Goal: Task Accomplishment & Management: Manage account settings

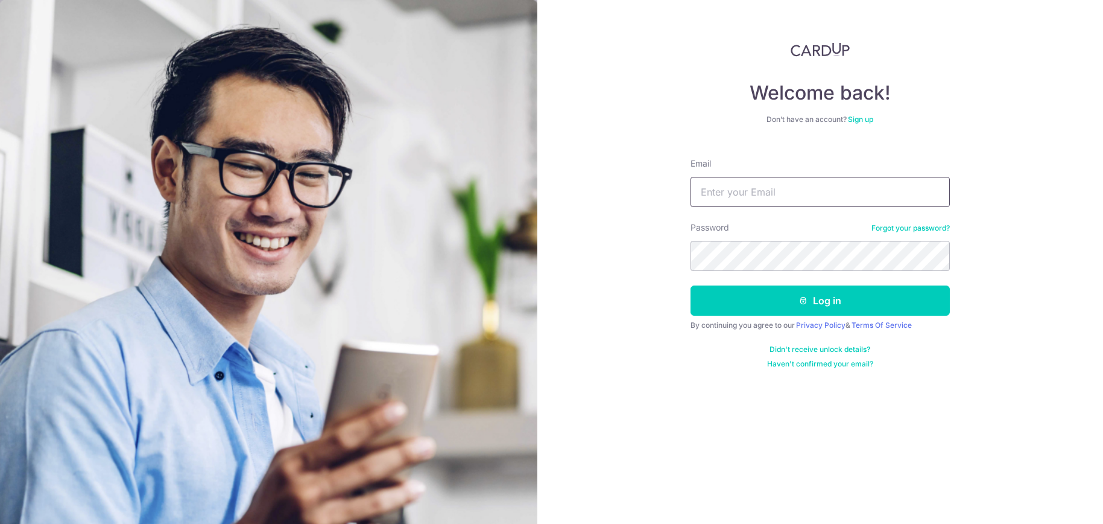
drag, startPoint x: 0, startPoint y: 0, endPoint x: 770, endPoint y: 204, distance: 796.3
click at [766, 205] on input "Email" at bounding box center [820, 192] width 259 height 30
click at [837, 190] on input "Email" at bounding box center [820, 192] width 259 height 30
type input "[EMAIL_ADDRESS][DOMAIN_NAME]"
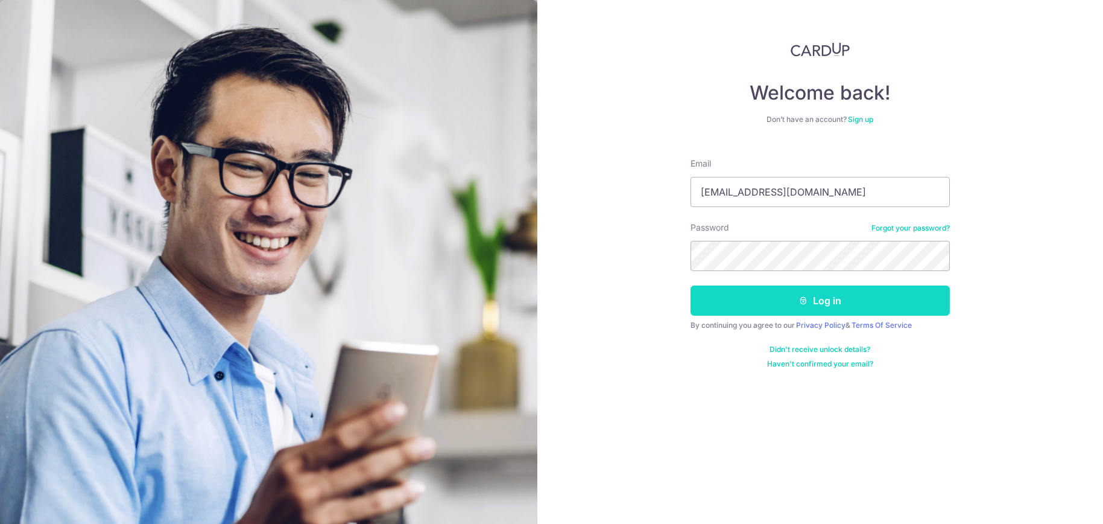
click at [812, 302] on button "Log in" at bounding box center [820, 300] width 259 height 30
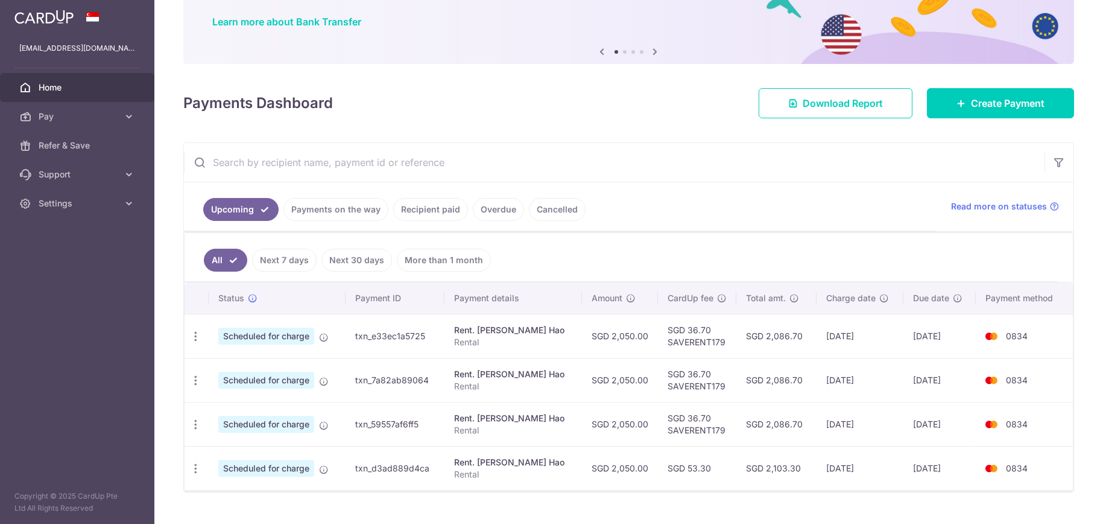
scroll to position [115, 0]
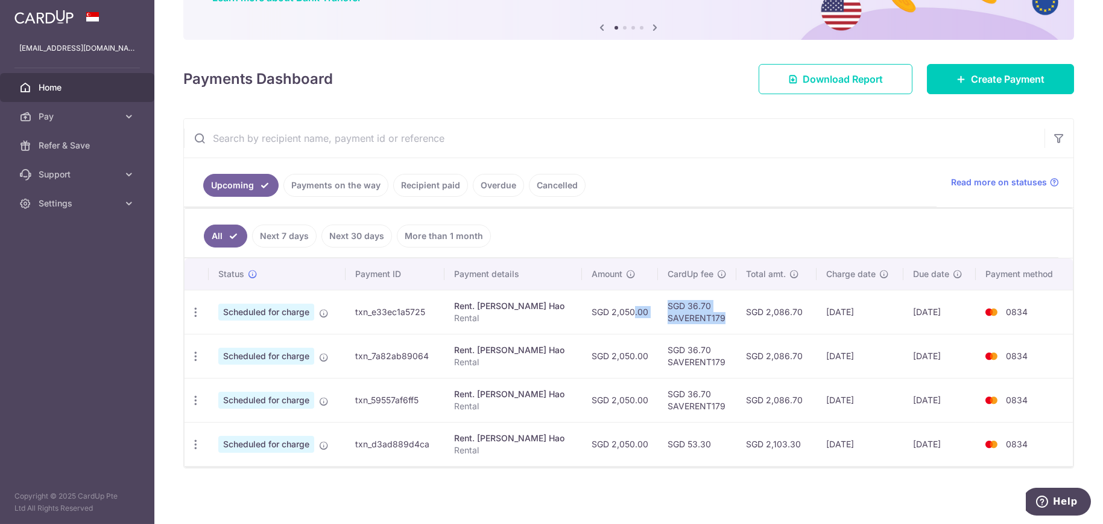
drag, startPoint x: 602, startPoint y: 317, endPoint x: 709, endPoint y: 313, distance: 106.8
click at [709, 313] on tr "Update payment Cancel payment Scheduled for charge txn_e33ec1a5725 Rent. [PERSO…" at bounding box center [629, 312] width 889 height 44
click at [817, 314] on td "11/11/2025" at bounding box center [860, 312] width 87 height 44
click at [313, 180] on link "Payments on the way" at bounding box center [336, 185] width 105 height 23
